Goal: Information Seeking & Learning: Learn about a topic

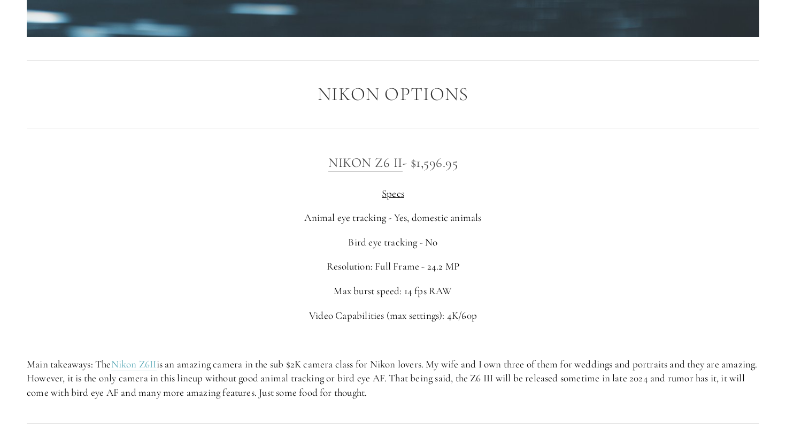
scroll to position [1647, 0]
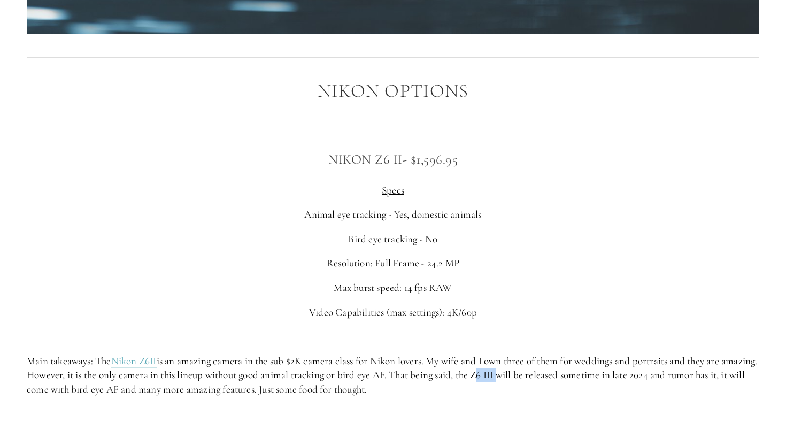
drag, startPoint x: 516, startPoint y: 377, endPoint x: 540, endPoint y: 377, distance: 24.1
click at [540, 377] on p "Main takeaways: The Nikon Z6II is an amazing camera in the sub $2K camera class…" at bounding box center [393, 375] width 732 height 43
drag, startPoint x: 494, startPoint y: 377, endPoint x: 523, endPoint y: 387, distance: 31.1
click at [523, 387] on p "Main takeaways: The Nikon Z6II is an amazing camera in the sub $2K camera class…" at bounding box center [393, 375] width 732 height 43
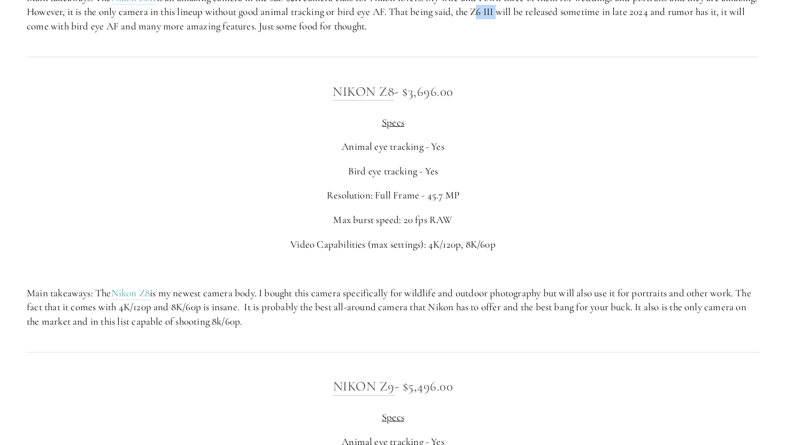
scroll to position [2013, 0]
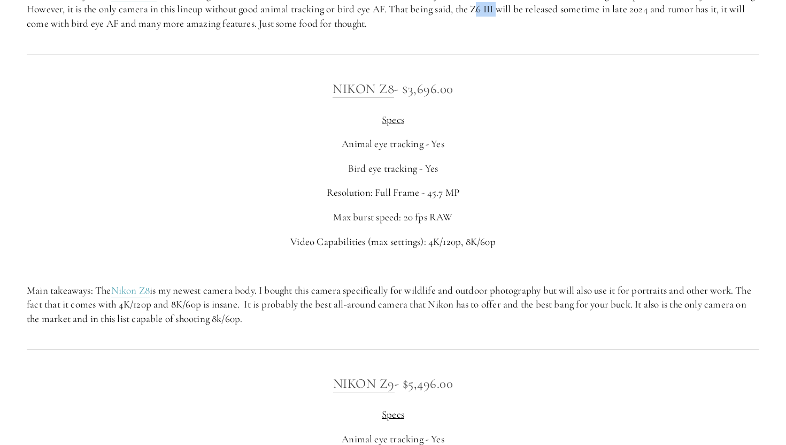
drag, startPoint x: 320, startPoint y: 323, endPoint x: 37, endPoint y: 279, distance: 285.5
click at [37, 279] on div "Nikon Z8 - $3,696.00 Specs Animal eye tracking - Yes Bird eye tracking - Yes Re…" at bounding box center [393, 202] width 732 height 248
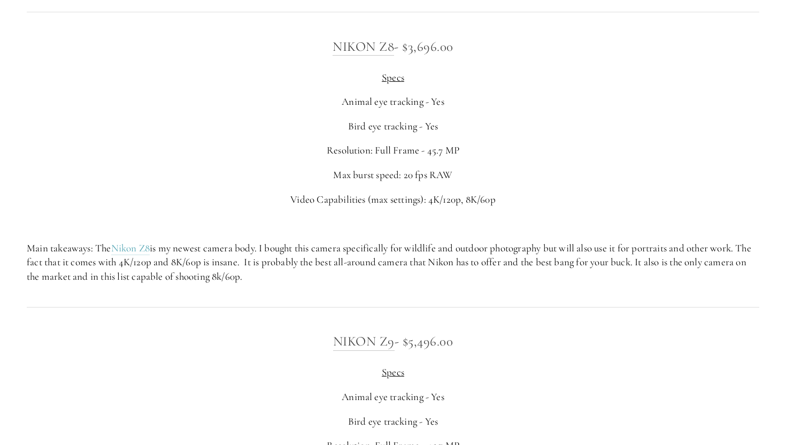
scroll to position [2055, 0]
click at [320, 279] on p "Main takeaways: The Nikon Z8 is my newest camera body. I bought this camera spe…" at bounding box center [393, 261] width 732 height 43
click at [306, 285] on div "Nikon Z8 - $3,696.00 Specs Animal eye tracking - Yes Bird eye tracking - Yes Re…" at bounding box center [393, 159] width 750 height 266
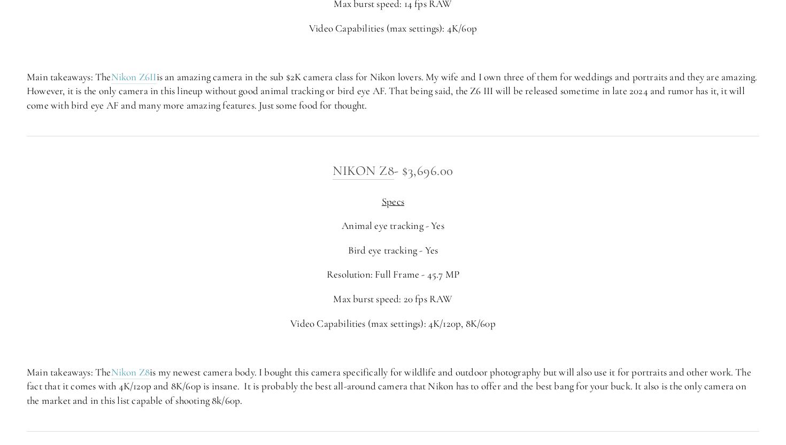
scroll to position [1925, 0]
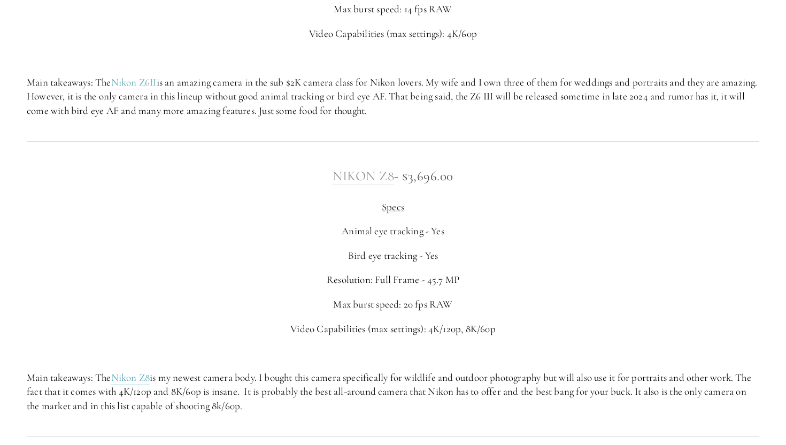
click at [369, 179] on link "Nikon Z8" at bounding box center [362, 176] width 61 height 17
